Goal: Navigation & Orientation: Find specific page/section

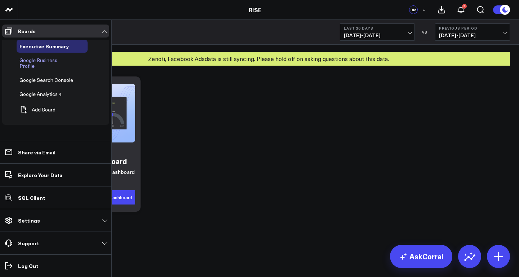
click at [52, 61] on span "Google Business Profile" at bounding box center [38, 63] width 38 height 13
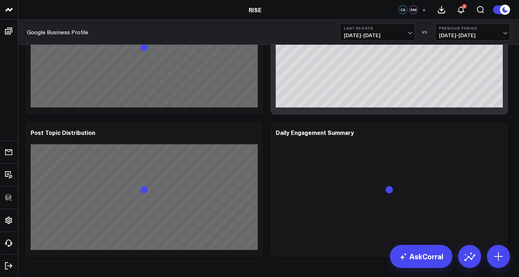
scroll to position [1056, 0]
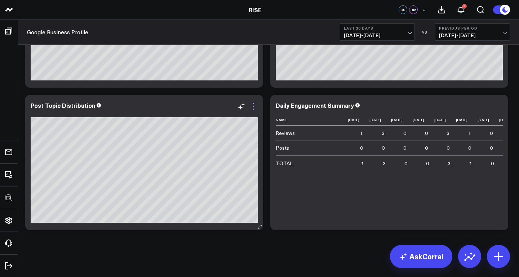
click at [255, 107] on icon at bounding box center [253, 106] width 9 height 9
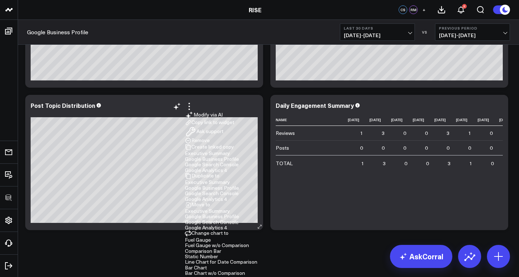
click at [206, 137] on button "Remove" at bounding box center [197, 140] width 25 height 6
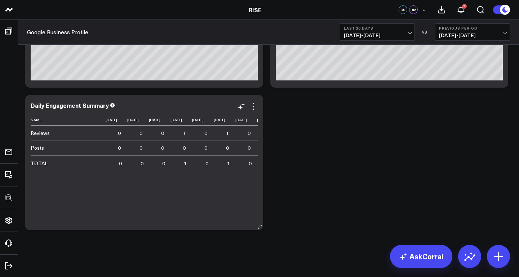
scroll to position [0, 0]
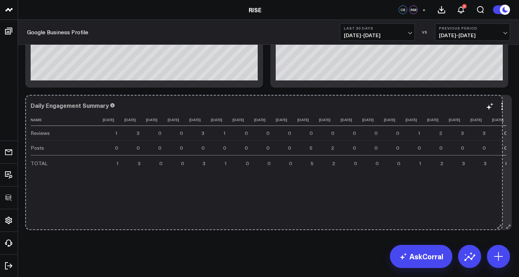
drag, startPoint x: 263, startPoint y: 226, endPoint x: 504, endPoint y: 223, distance: 241.0
click at [504, 222] on div "Daily Engagement Summary Name 2025-09-01 2025-09-02 2025-09-03 2025-09-04 2025-…" at bounding box center [268, 162] width 487 height 135
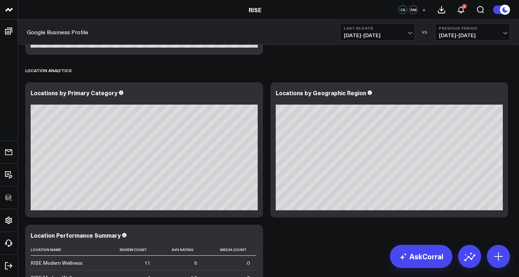
scroll to position [629, 0]
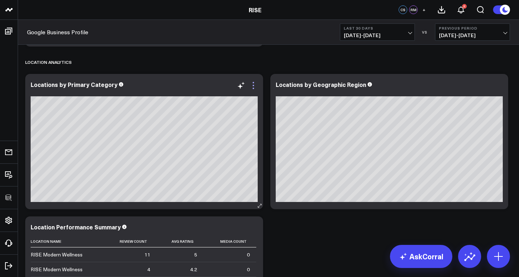
click at [255, 85] on icon at bounding box center [253, 85] width 9 height 9
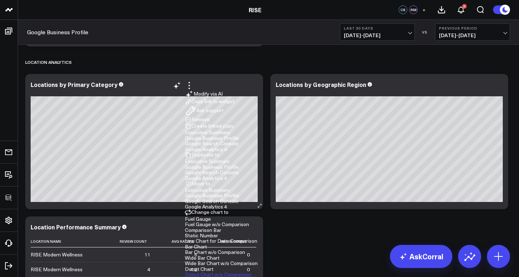
click at [208, 117] on button "Remove" at bounding box center [197, 120] width 25 height 6
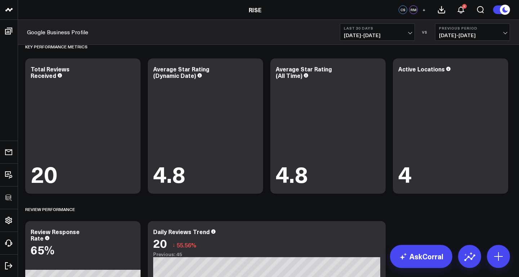
scroll to position [0, 0]
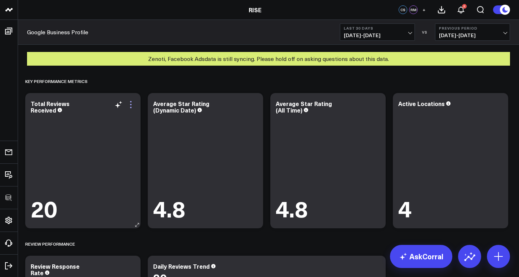
click at [132, 103] on icon at bounding box center [131, 104] width 9 height 9
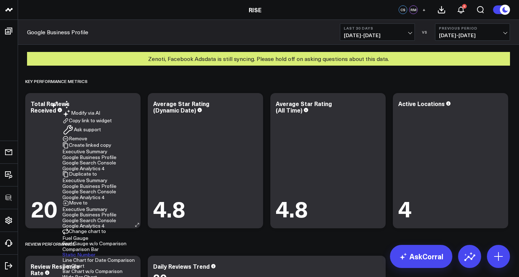
click at [99, 247] on button "Comparison Bar" at bounding box center [80, 249] width 36 height 5
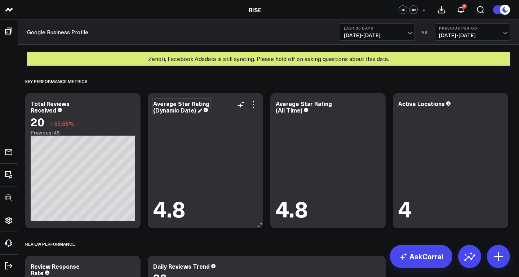
click at [171, 110] on div "Average Star Rating (Dynamic Date)" at bounding box center [181, 107] width 56 height 14
click at [176, 111] on div "Average Star Rating (Dynamic Date)" at bounding box center [181, 107] width 56 height 14
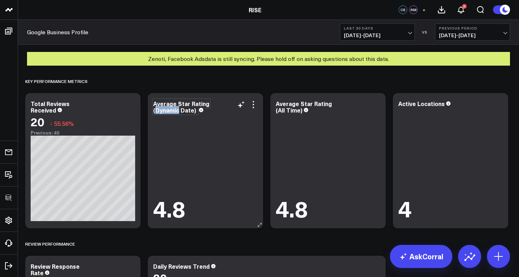
click at [176, 111] on div "Average Star Rating (Dynamic Date)" at bounding box center [181, 107] width 56 height 14
click at [227, 124] on div "4.8" at bounding box center [205, 167] width 105 height 107
click at [256, 102] on icon at bounding box center [253, 104] width 9 height 9
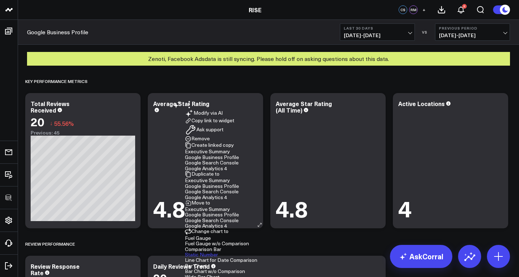
click at [221, 247] on button "Comparison Bar" at bounding box center [203, 249] width 36 height 5
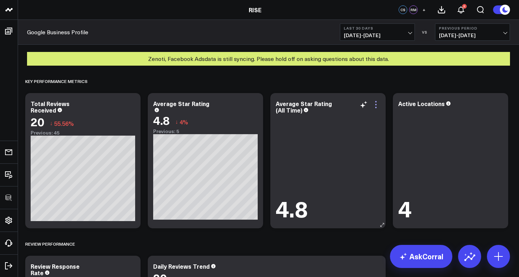
click at [376, 102] on icon at bounding box center [376, 104] width 9 height 9
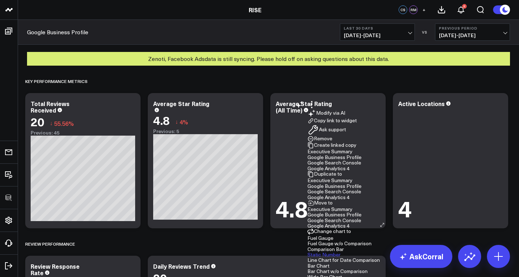
click at [308, 247] on button "Comparison Bar" at bounding box center [326, 249] width 36 height 5
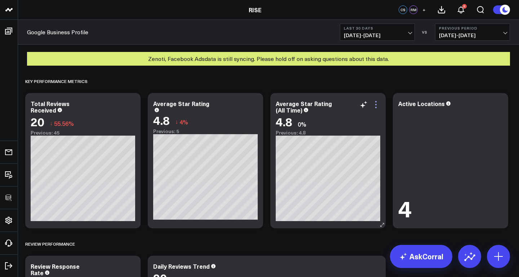
click at [378, 104] on icon at bounding box center [376, 104] width 9 height 9
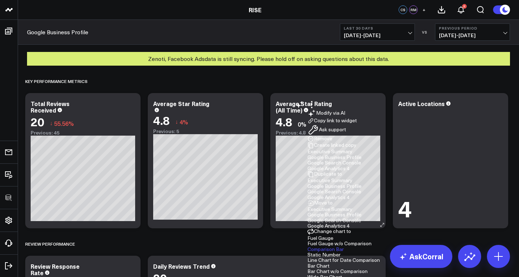
click at [308, 252] on button "Static Number" at bounding box center [324, 254] width 33 height 5
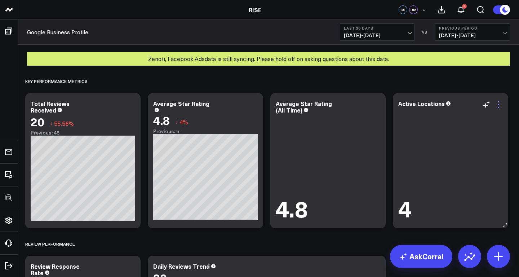
click at [500, 105] on icon at bounding box center [499, 104] width 9 height 9
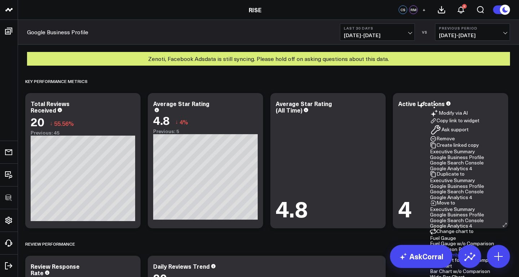
click at [430, 247] on button "Comparison Bar" at bounding box center [448, 249] width 36 height 5
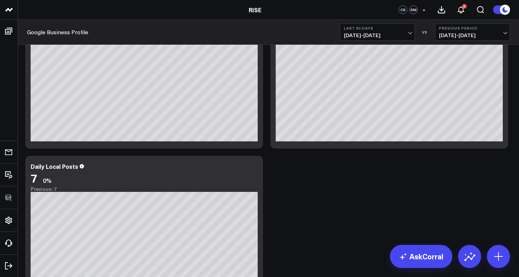
scroll to position [408, 0]
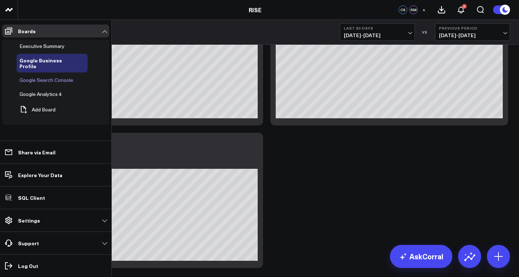
click at [36, 76] on span "Google Search Console" at bounding box center [46, 79] width 54 height 7
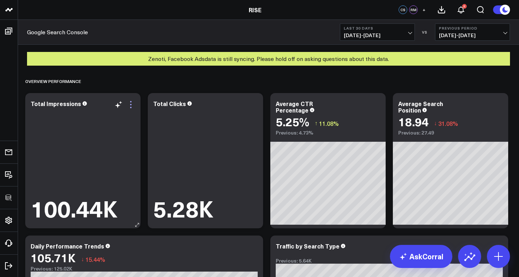
click at [134, 103] on icon at bounding box center [131, 104] width 9 height 9
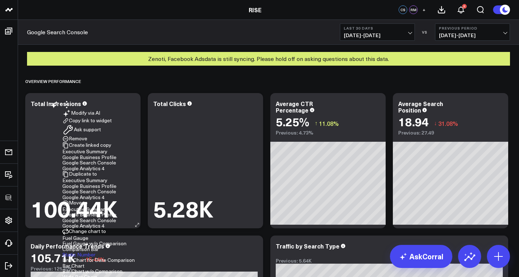
click at [99, 247] on button "Comparison Bar" at bounding box center [80, 249] width 36 height 5
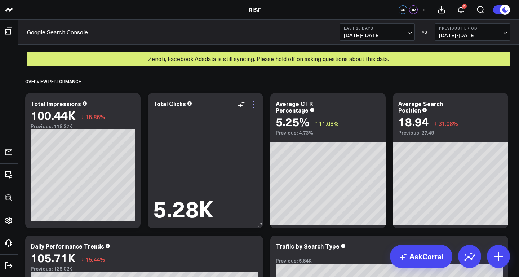
click at [254, 105] on icon at bounding box center [253, 104] width 9 height 9
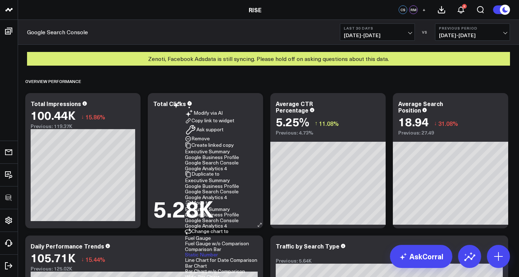
click at [221, 247] on button "Comparison Bar" at bounding box center [203, 249] width 36 height 5
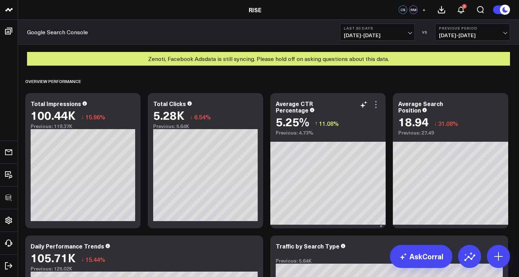
click at [376, 104] on icon at bounding box center [376, 104] width 9 height 9
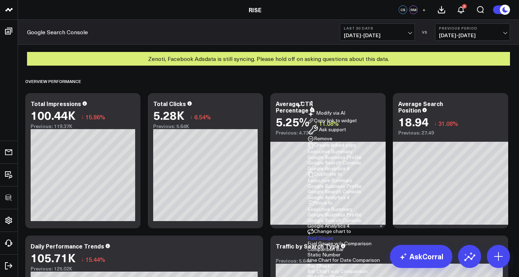
click at [308, 247] on button "Comparison Bar" at bounding box center [326, 249] width 36 height 5
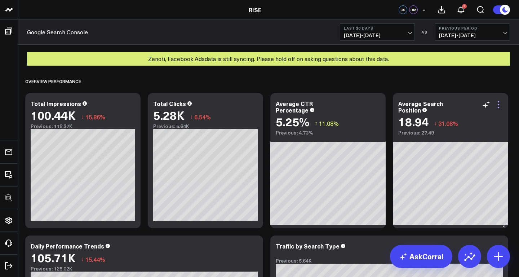
click at [502, 104] on icon at bounding box center [499, 104] width 9 height 9
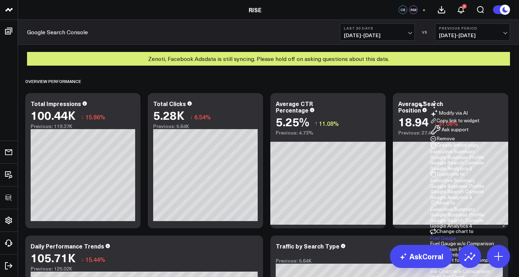
click at [461, 228] on button "Change chart to" at bounding box center [452, 231] width 44 height 6
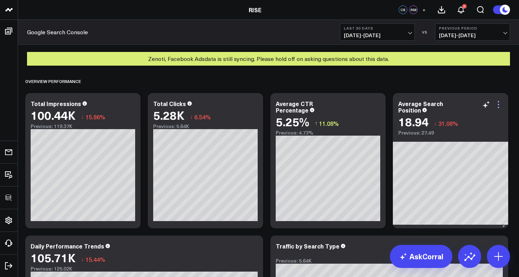
click at [501, 103] on icon at bounding box center [499, 104] width 9 height 9
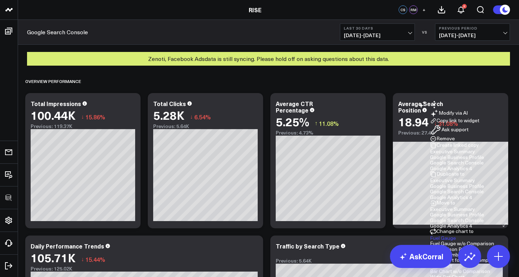
click at [430, 247] on button "Comparison Bar" at bounding box center [448, 249] width 36 height 5
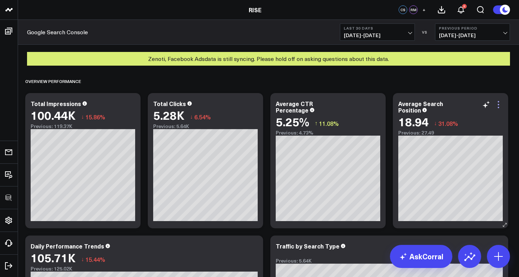
click at [500, 105] on icon at bounding box center [498, 104] width 1 height 1
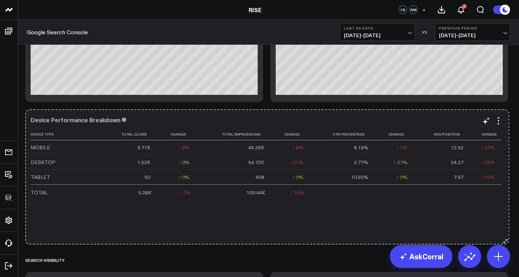
drag, startPoint x: 264, startPoint y: 239, endPoint x: 508, endPoint y: 235, distance: 243.9
click at [508, 235] on div "Device Performance Breakdown Device Type Total Clicks Change Total Impressions …" at bounding box center [266, 176] width 483 height 135
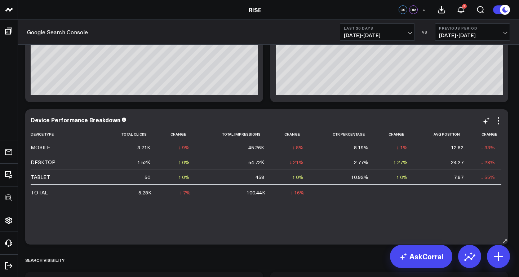
scroll to position [1504, 0]
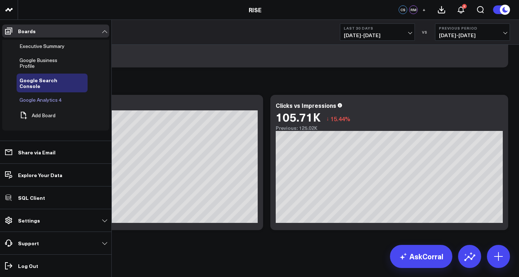
click at [32, 96] on span "Google Analytics 4" at bounding box center [40, 99] width 42 height 7
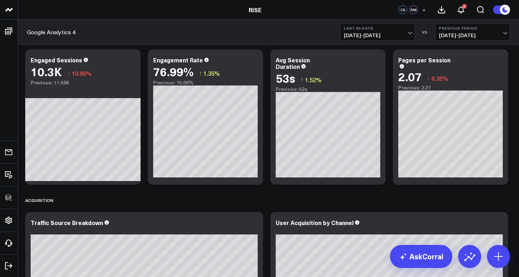
scroll to position [141, 0]
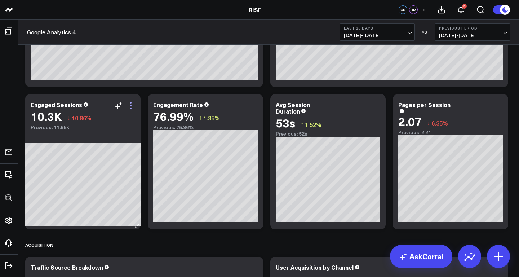
click at [133, 107] on icon at bounding box center [131, 105] width 9 height 9
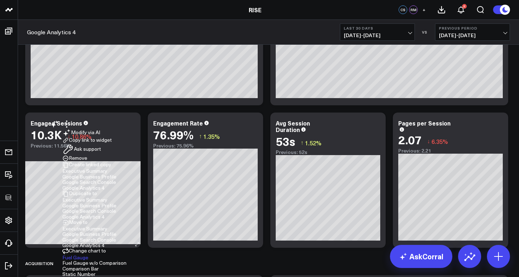
scroll to position [120, 0]
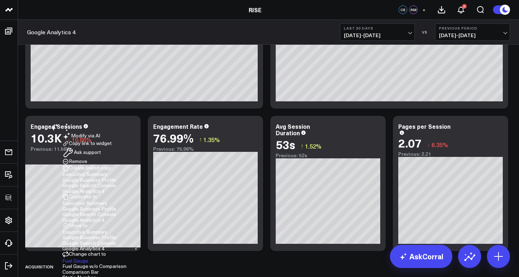
click at [99, 269] on button "Comparison Bar" at bounding box center [80, 271] width 36 height 5
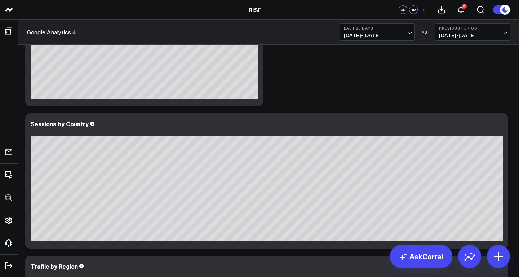
scroll to position [1666, 0]
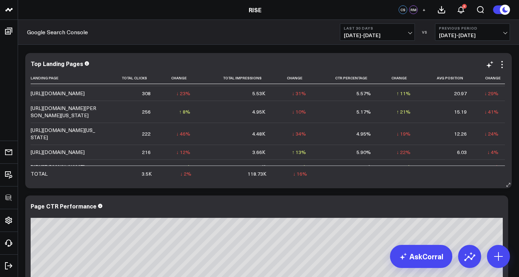
scroll to position [23, 0]
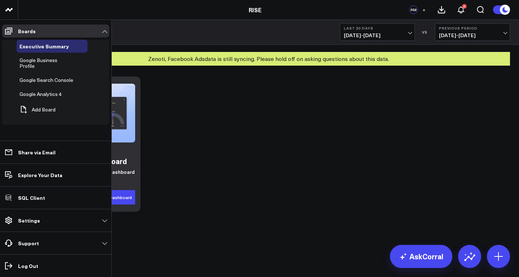
click at [45, 91] on span "Google Analytics 4" at bounding box center [40, 94] width 42 height 7
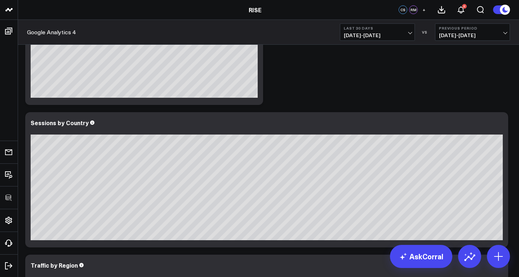
scroll to position [1666, 0]
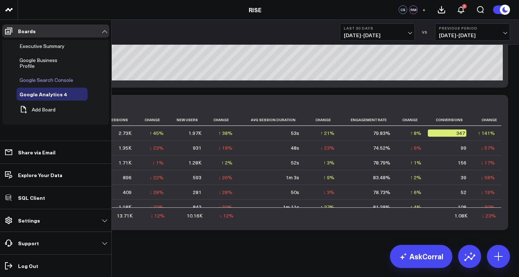
click at [44, 76] on span "Google Search Console" at bounding box center [46, 79] width 54 height 7
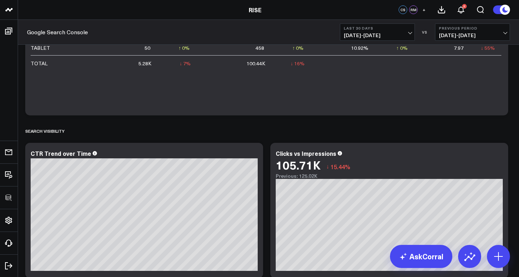
scroll to position [1504, 0]
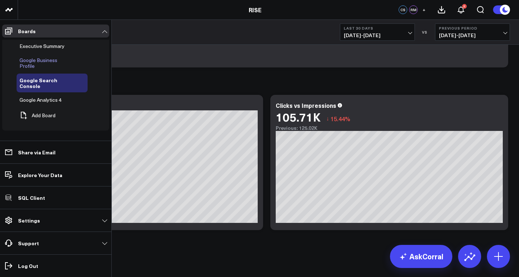
click at [44, 62] on span "Google Business Profile" at bounding box center [38, 63] width 38 height 13
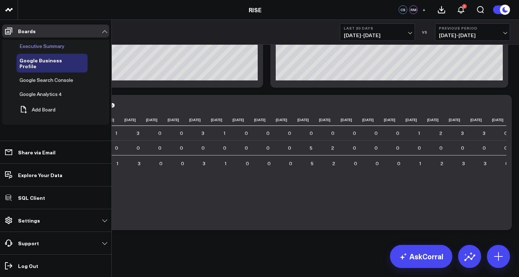
click at [42, 45] on span "Executive Summary" at bounding box center [41, 46] width 45 height 7
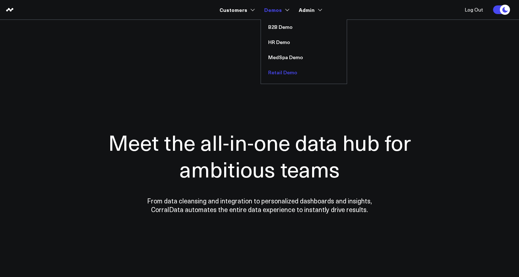
click at [282, 69] on link "Retail Demo" at bounding box center [304, 72] width 86 height 15
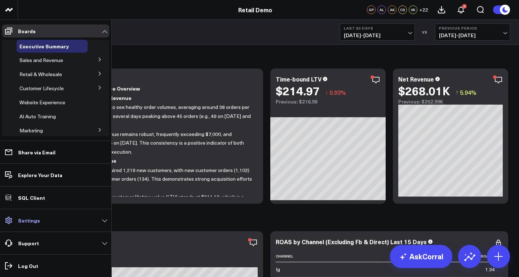
click at [29, 220] on p "Settings" at bounding box center [29, 220] width 22 height 6
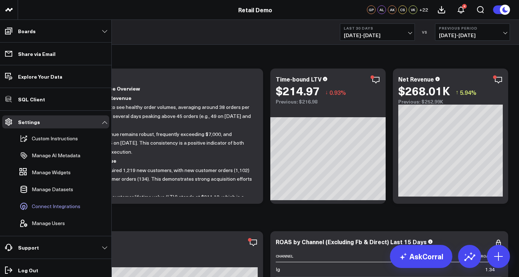
click at [54, 205] on span "Connect Integrations" at bounding box center [56, 206] width 49 height 6
